Goal: Information Seeking & Learning: Compare options

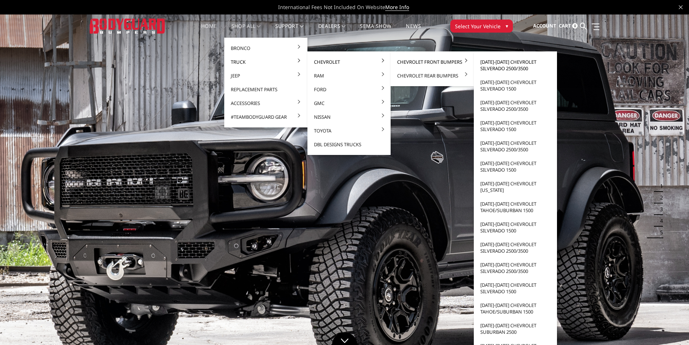
click at [508, 68] on link "[DATE]-[DATE] Chevrolet Silverado 2500/3500" at bounding box center [515, 65] width 77 height 20
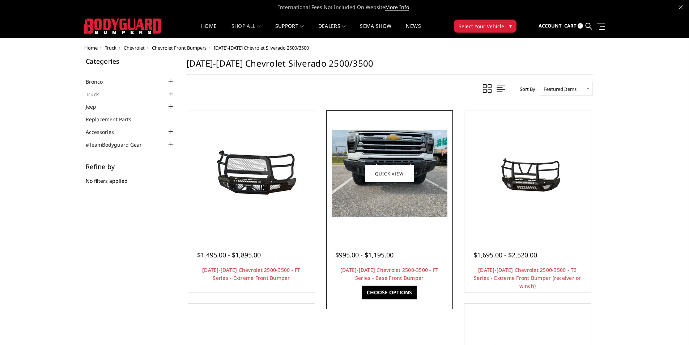
click at [403, 219] on div at bounding box center [389, 173] width 123 height 123
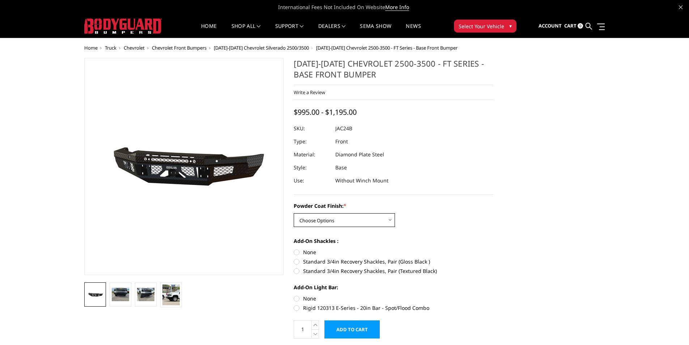
click at [386, 219] on select "Choose Options Bare Metal Gloss Black Powder Coat Textured Black Powder Coat" at bounding box center [344, 220] width 101 height 14
click at [294, 213] on select "Choose Options Bare Metal Gloss Black Powder Coat Textured Black Powder Coat" at bounding box center [344, 220] width 101 height 14
drag, startPoint x: 334, startPoint y: 127, endPoint x: 329, endPoint y: 128, distance: 4.6
click at [329, 128] on dl "SKU: JAC24BYGNN UPC: Type: Front Material: Diamond Plate Steel Style: Base Use:…" at bounding box center [394, 154] width 200 height 65
copy dl "JAC24BYGNN UPC:"
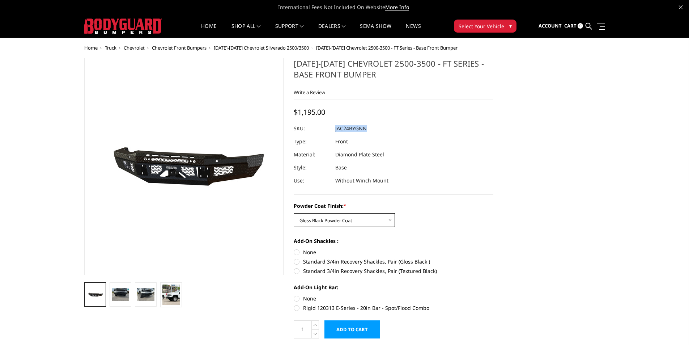
click at [379, 222] on select "Choose Options Bare Metal Gloss Black Powder Coat Textured Black Powder Coat" at bounding box center [344, 220] width 101 height 14
select select "3386"
click at [294, 213] on select "Choose Options Bare Metal Gloss Black Powder Coat Textured Black Powder Coat" at bounding box center [344, 220] width 101 height 14
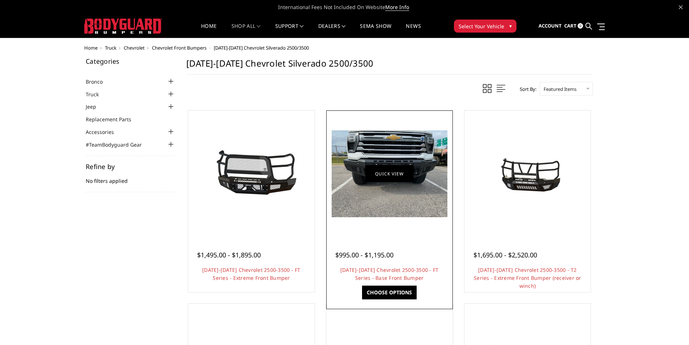
click at [389, 172] on link "Quick view" at bounding box center [389, 173] width 48 height 17
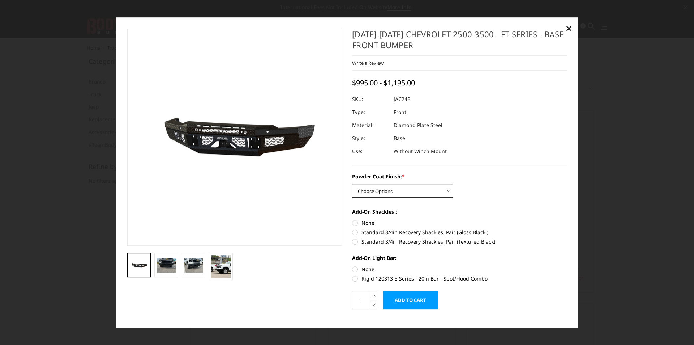
click at [411, 188] on select "Choose Options Bare Metal Gloss Black Powder Coat Textured Black Powder Coat" at bounding box center [402, 191] width 101 height 14
select select "3385"
click at [352, 184] on select "Choose Options Bare Metal Gloss Black Powder Coat Textured Black Powder Coat" at bounding box center [402, 191] width 101 height 14
click at [391, 99] on div at bounding box center [459, 99] width 215 height 13
click at [394, 99] on dd "JAC24BYGNN" at bounding box center [409, 99] width 31 height 13
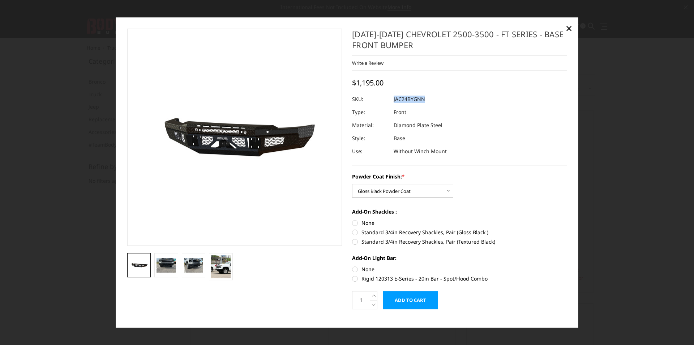
click at [391, 100] on dl "SKU: JAC24BYGNN UPC: Type: Front Material: Diamond Plate Steel Style: Base Use:…" at bounding box center [459, 125] width 215 height 65
click at [568, 28] on span "×" at bounding box center [569, 28] width 7 height 16
